Goal: Task Accomplishment & Management: Manage account settings

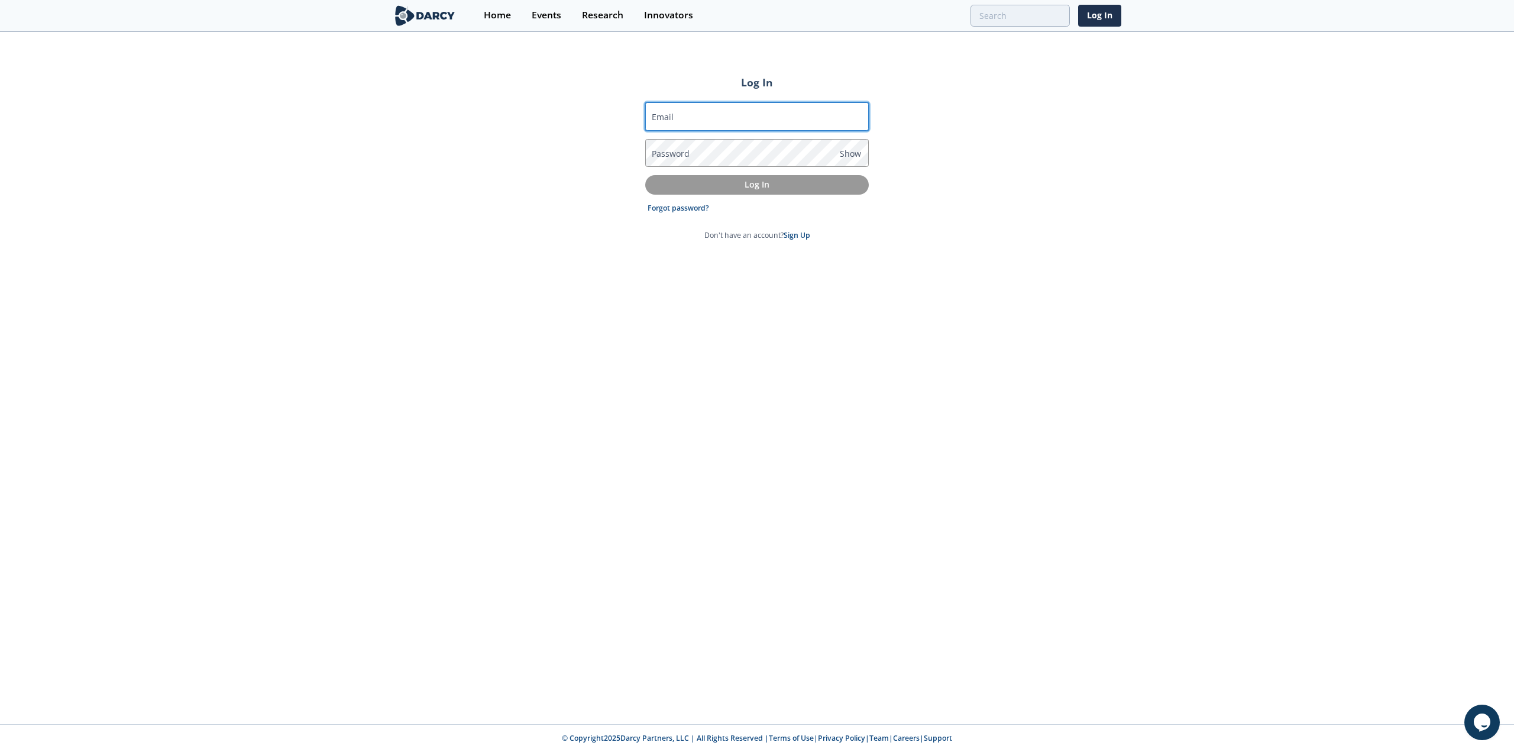
click at [707, 113] on input "Email" at bounding box center [757, 116] width 224 height 28
type input "[PERSON_NAME][EMAIL_ADDRESS][PERSON_NAME][DOMAIN_NAME]"
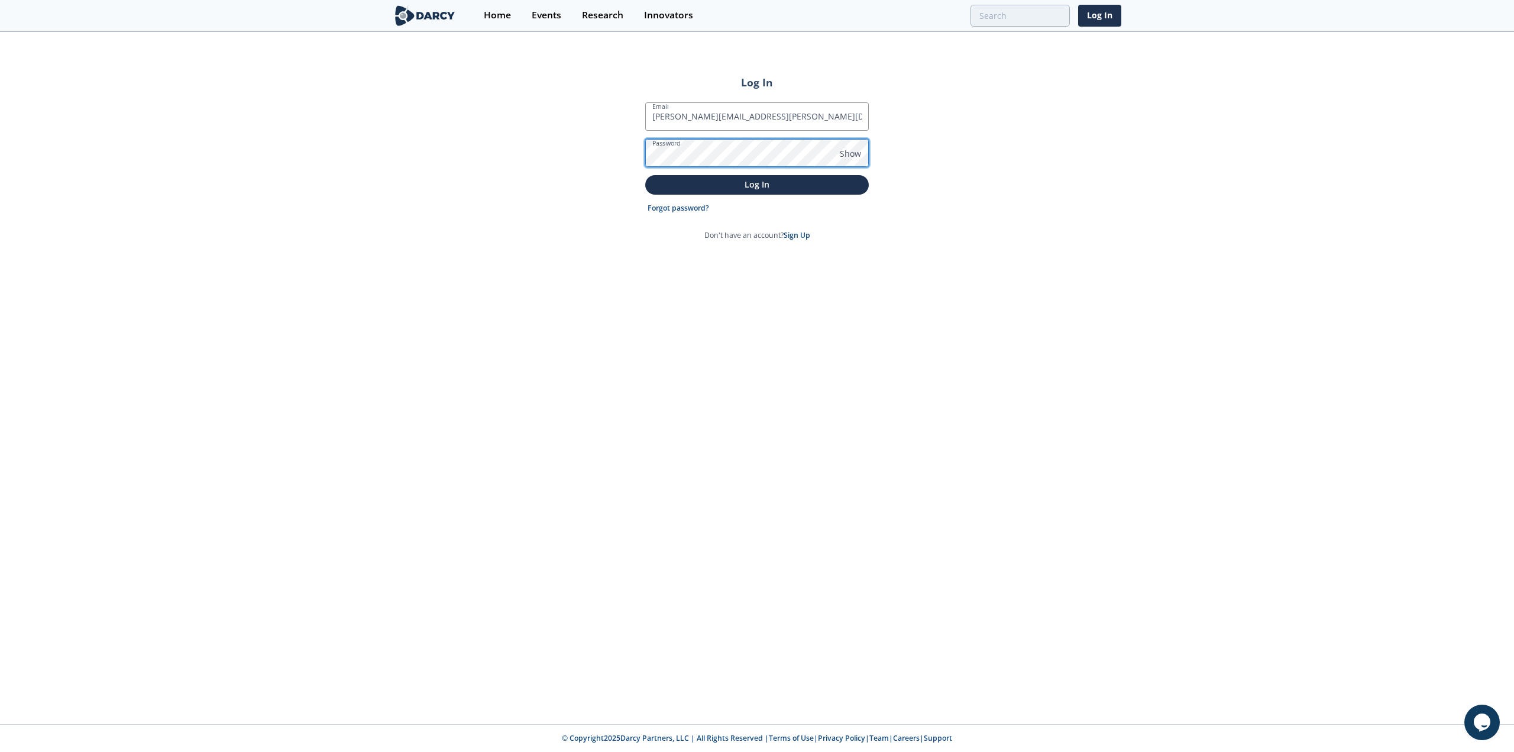
click at [645, 175] on button "Log In" at bounding box center [757, 185] width 224 height 20
click at [853, 152] on span "Show" at bounding box center [850, 153] width 21 height 12
click at [798, 189] on p "Log In" at bounding box center [756, 184] width 207 height 12
click at [645, 188] on button "Log In" at bounding box center [757, 198] width 224 height 20
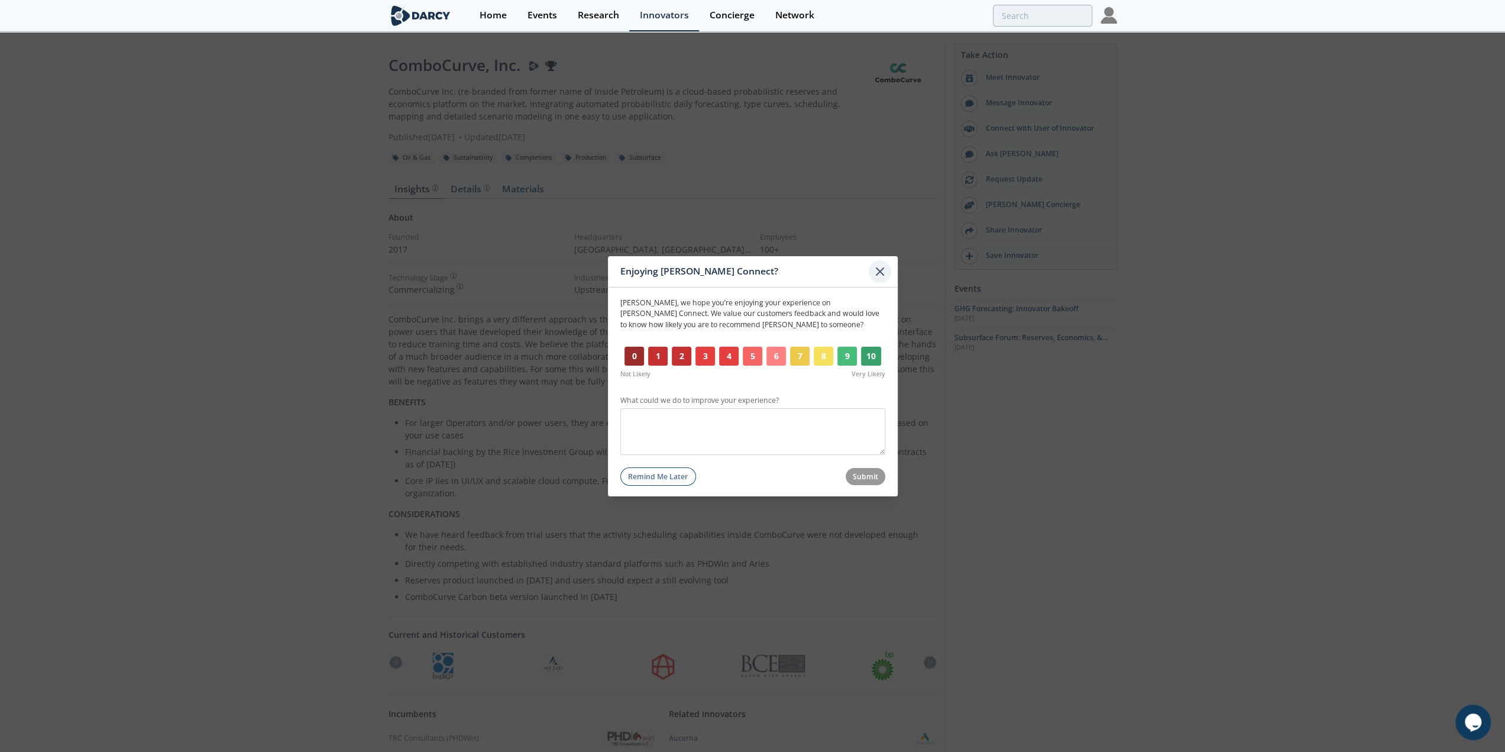
click at [879, 273] on icon at bounding box center [880, 271] width 14 height 14
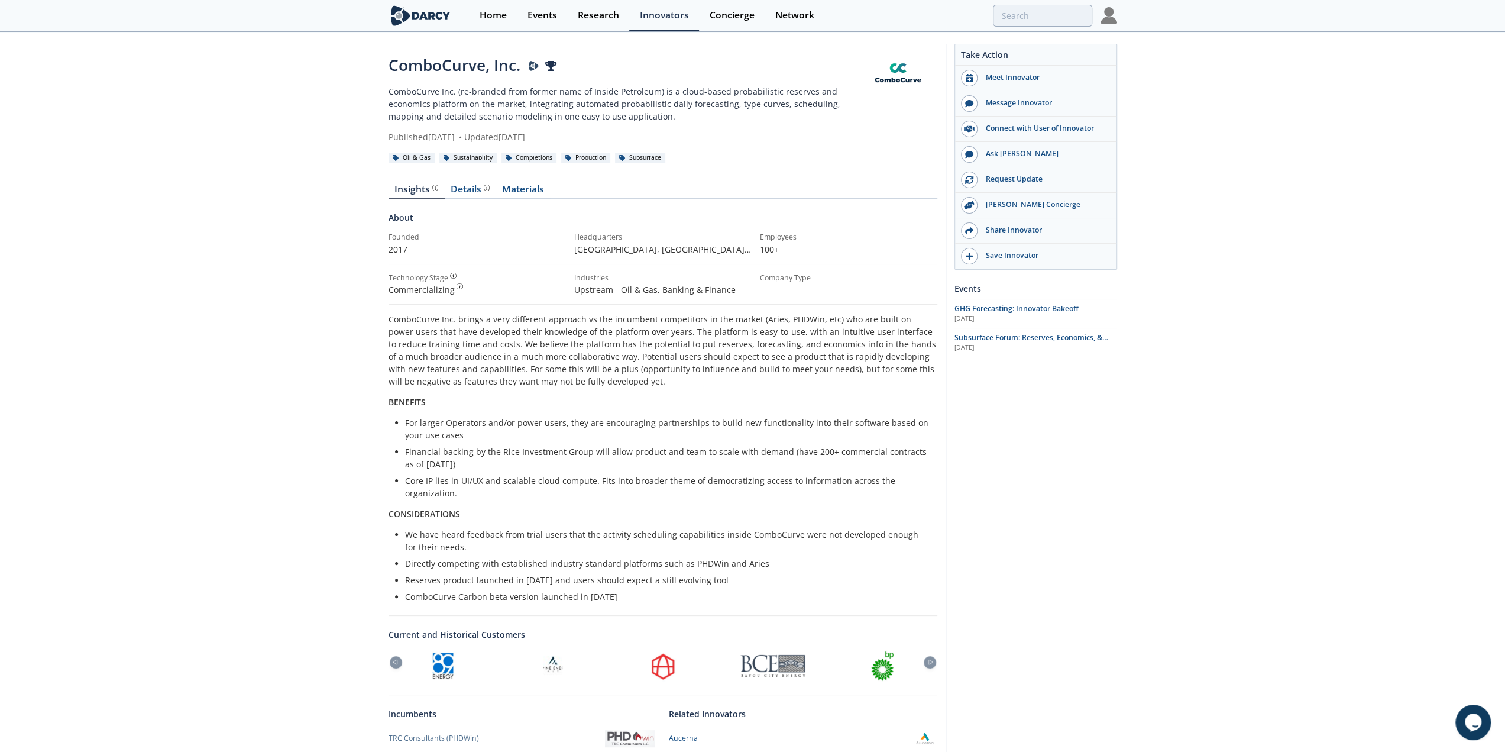
click at [1110, 19] on img at bounding box center [1108, 15] width 17 height 17
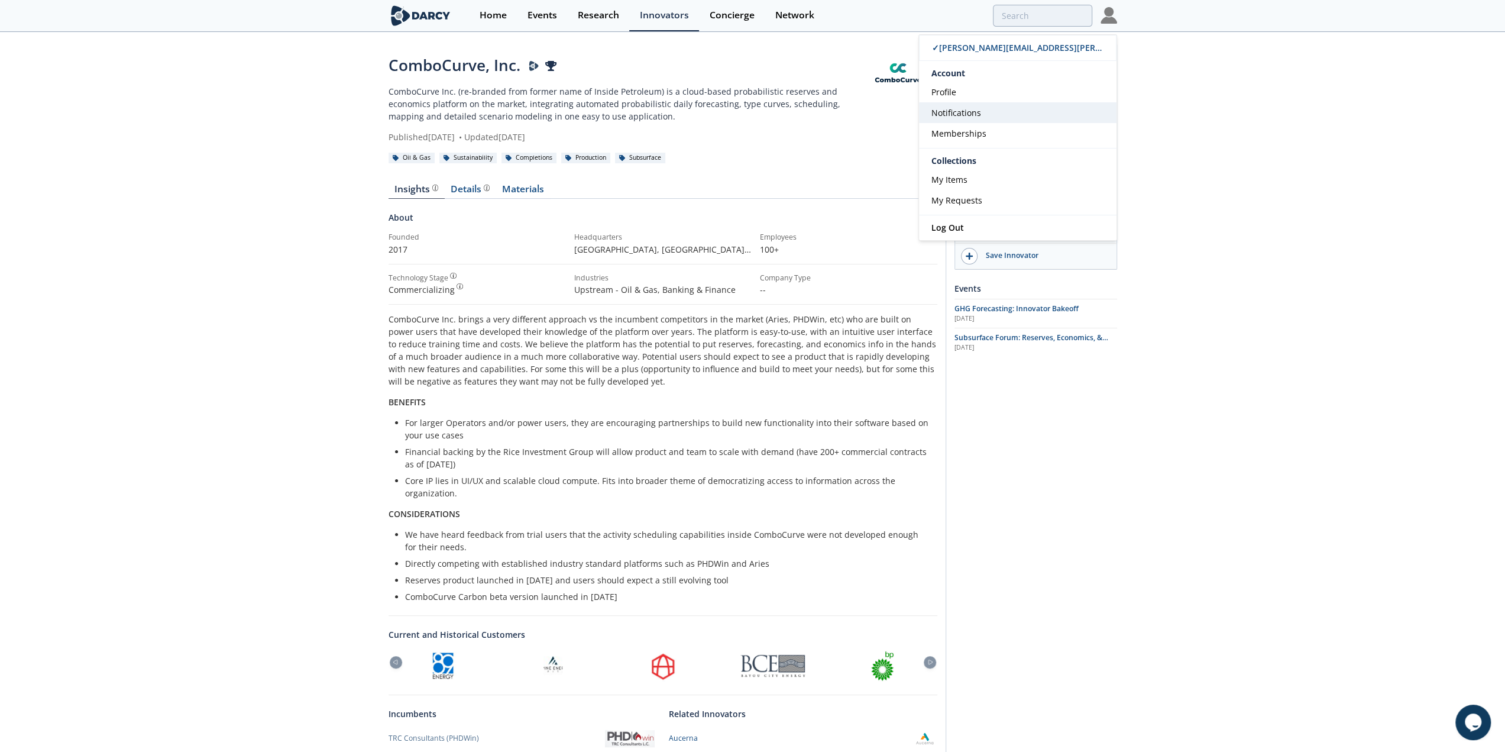
click at [985, 113] on link "Notifications" at bounding box center [1017, 112] width 197 height 21
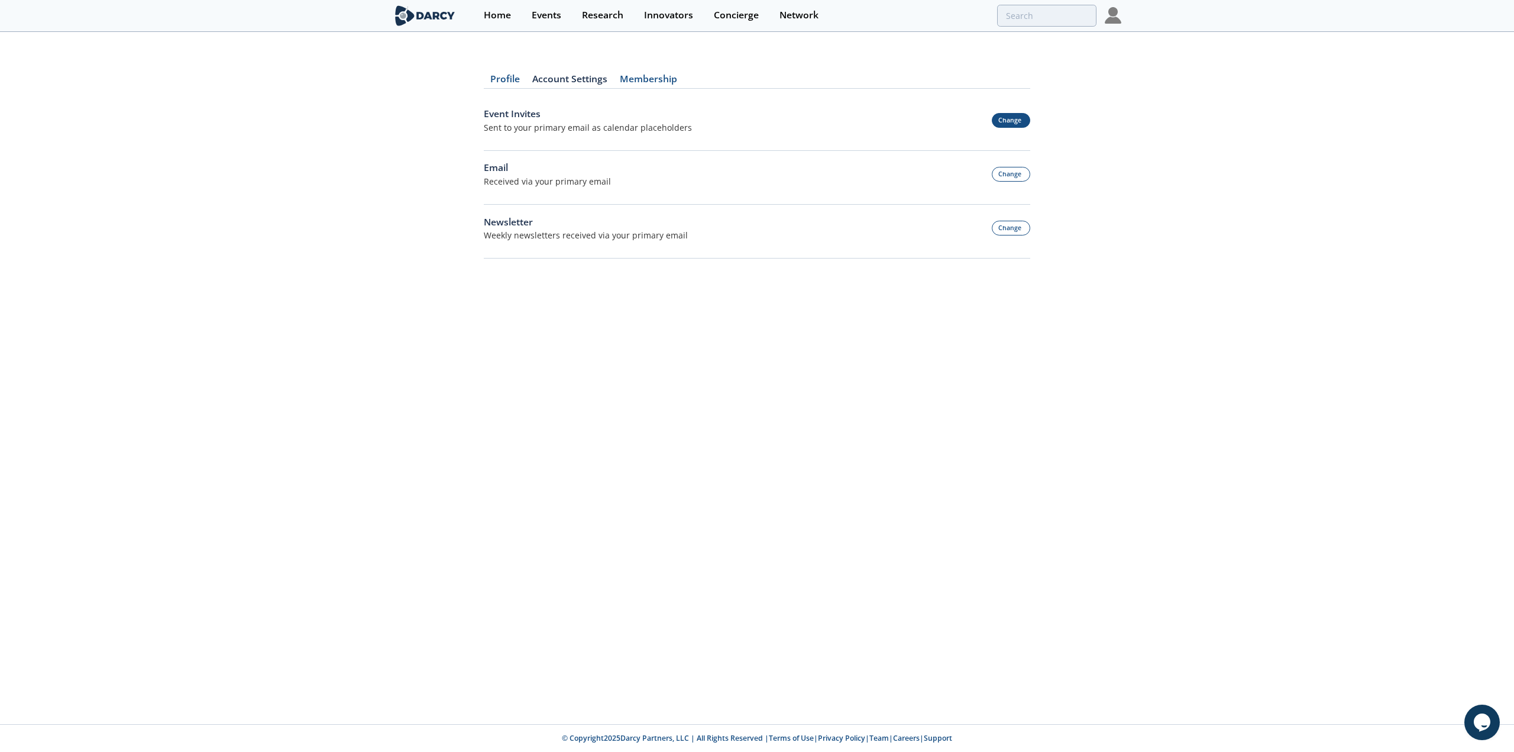
click at [1016, 117] on button "Change" at bounding box center [1011, 120] width 39 height 15
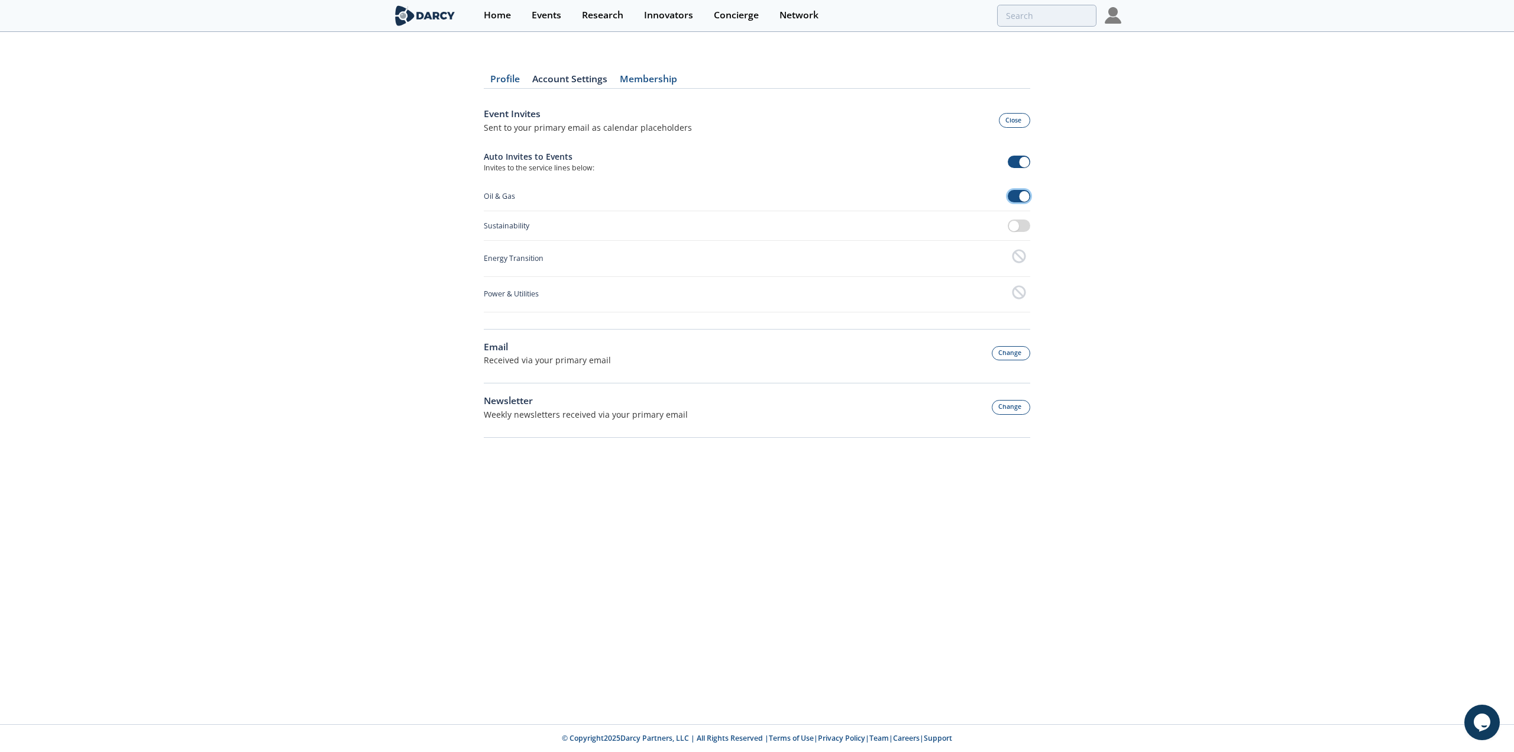
click at [1017, 192] on span at bounding box center [1019, 196] width 23 height 12
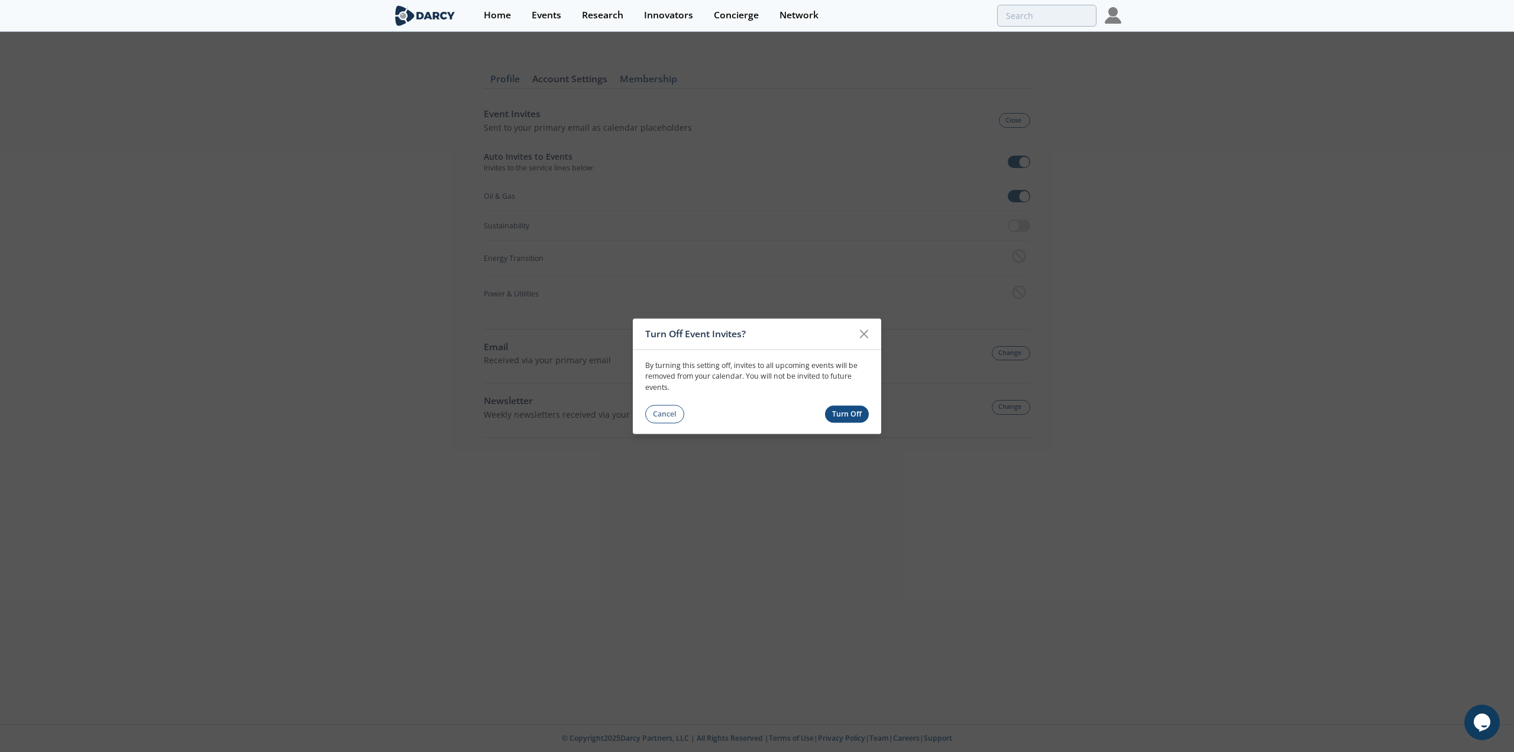
click at [858, 410] on button "Turn Off" at bounding box center [847, 414] width 44 height 17
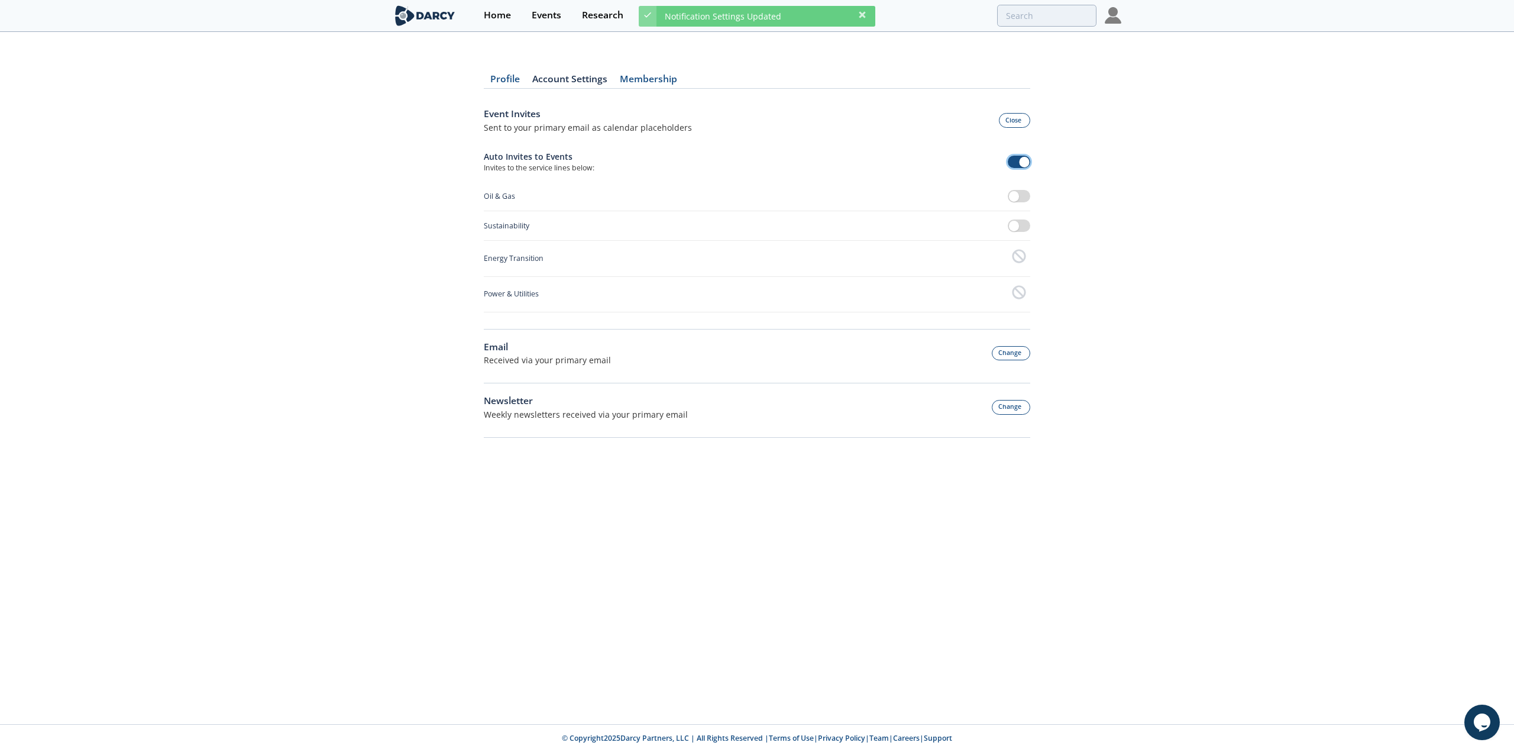
click at [1009, 165] on span at bounding box center [1019, 162] width 23 height 12
click at [320, 224] on div "Profile Account Settings Membership Event Invites Sent to your primary email as…" at bounding box center [757, 249] width 1514 height 398
click at [1011, 350] on button "Change" at bounding box center [1011, 353] width 39 height 15
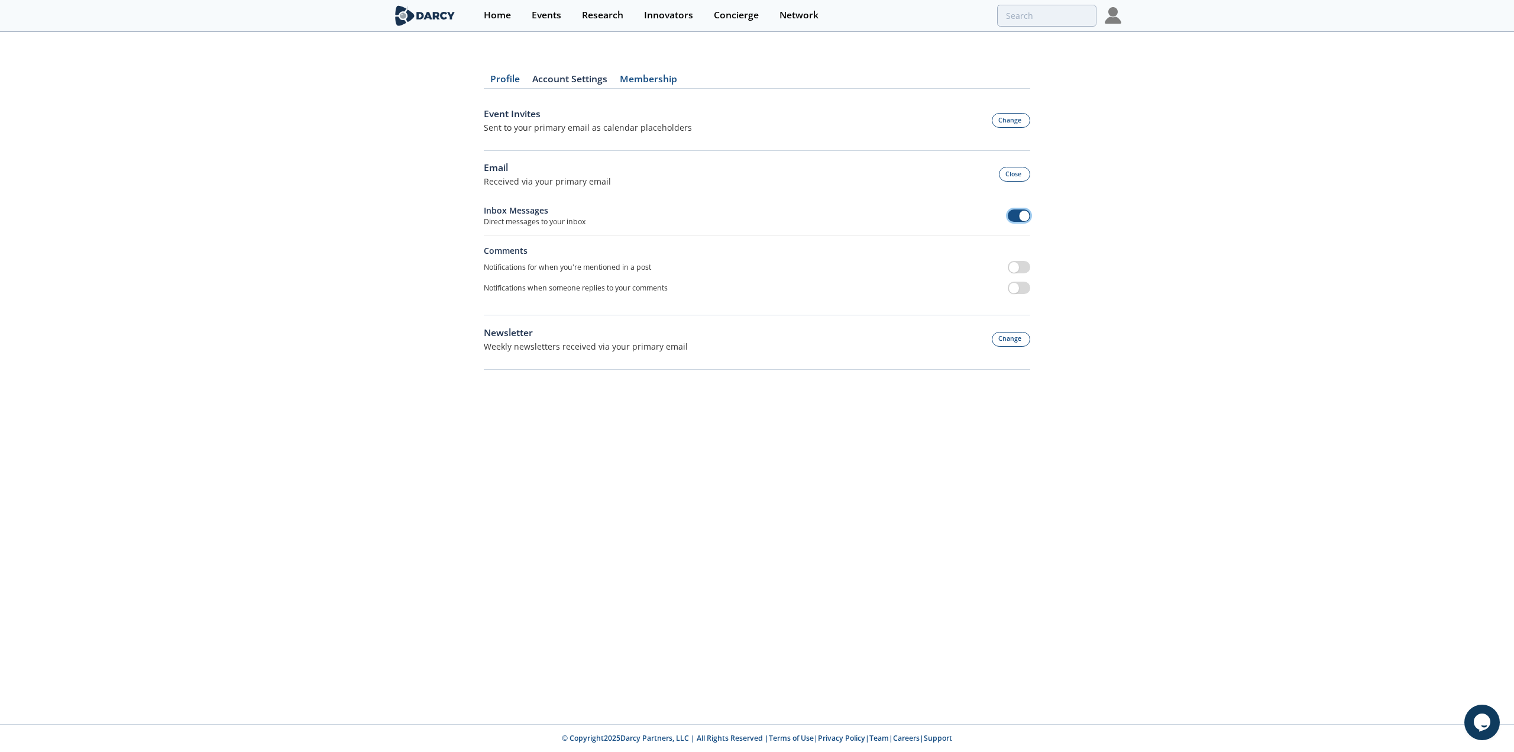
click at [1011, 210] on span at bounding box center [1019, 215] width 23 height 12
click at [1021, 335] on button "Change" at bounding box center [1011, 339] width 39 height 15
click at [1018, 267] on span at bounding box center [1019, 269] width 23 height 12
click at [422, 25] on img at bounding box center [425, 15] width 64 height 21
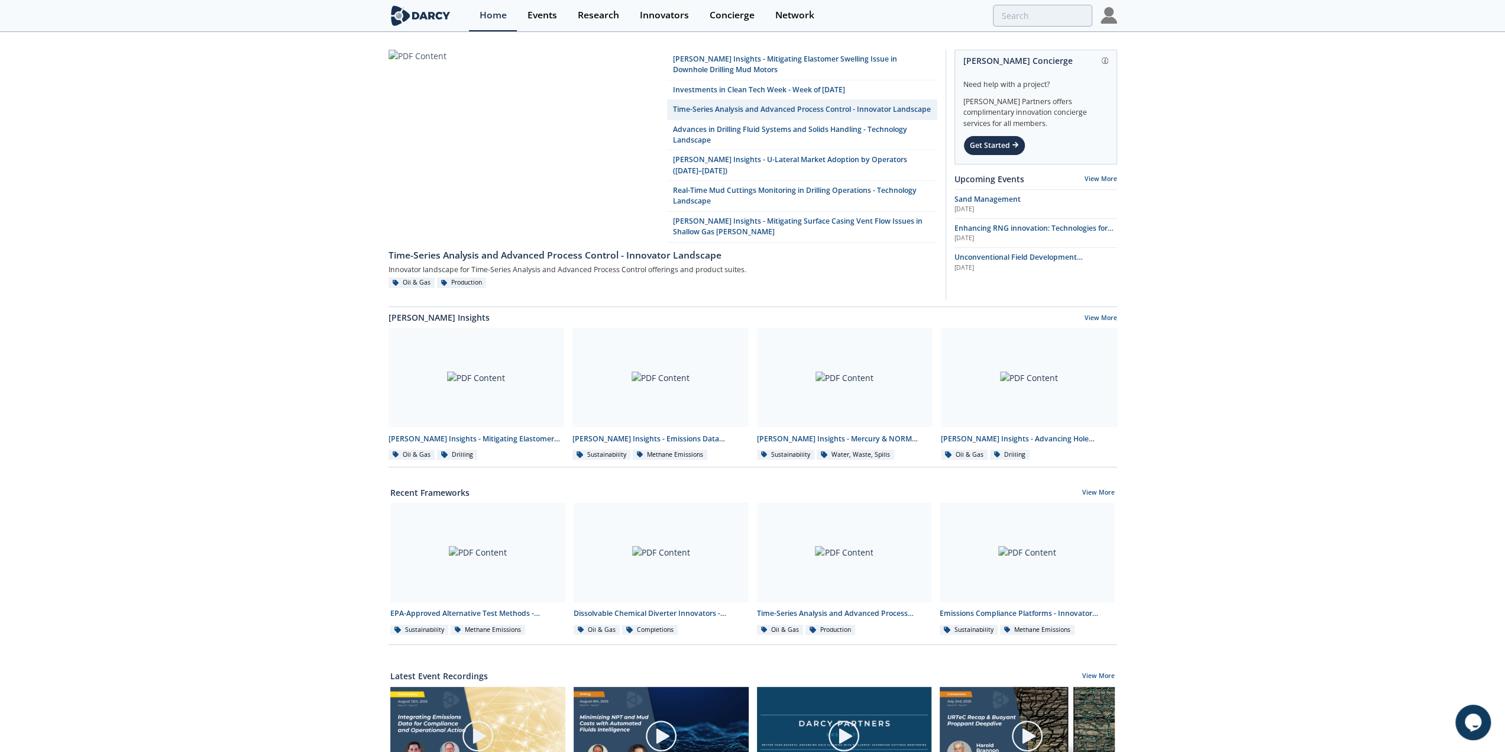
scroll to position [296, 0]
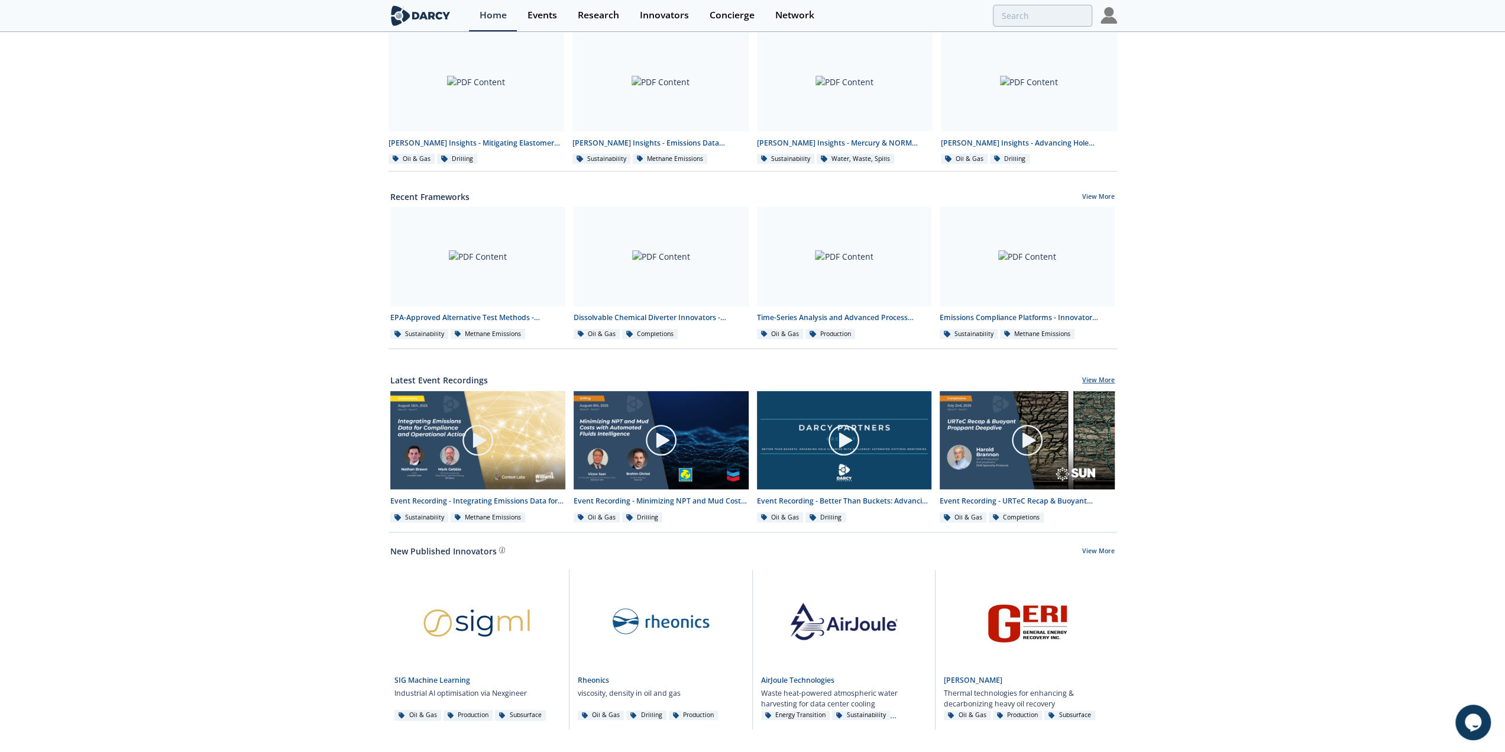
click at [1089, 377] on link "View More" at bounding box center [1098, 380] width 33 height 11
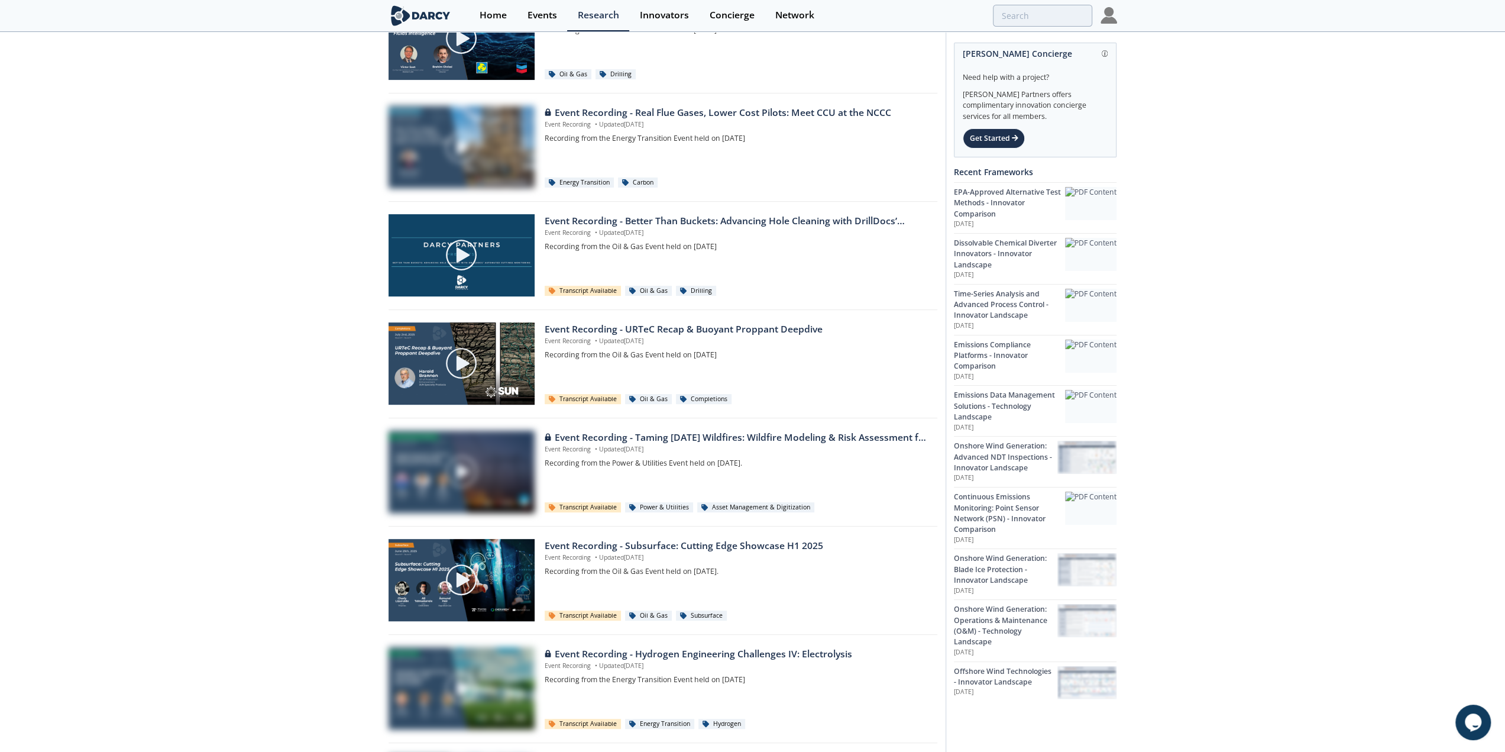
scroll to position [472, 0]
